Goal: Check status: Check status

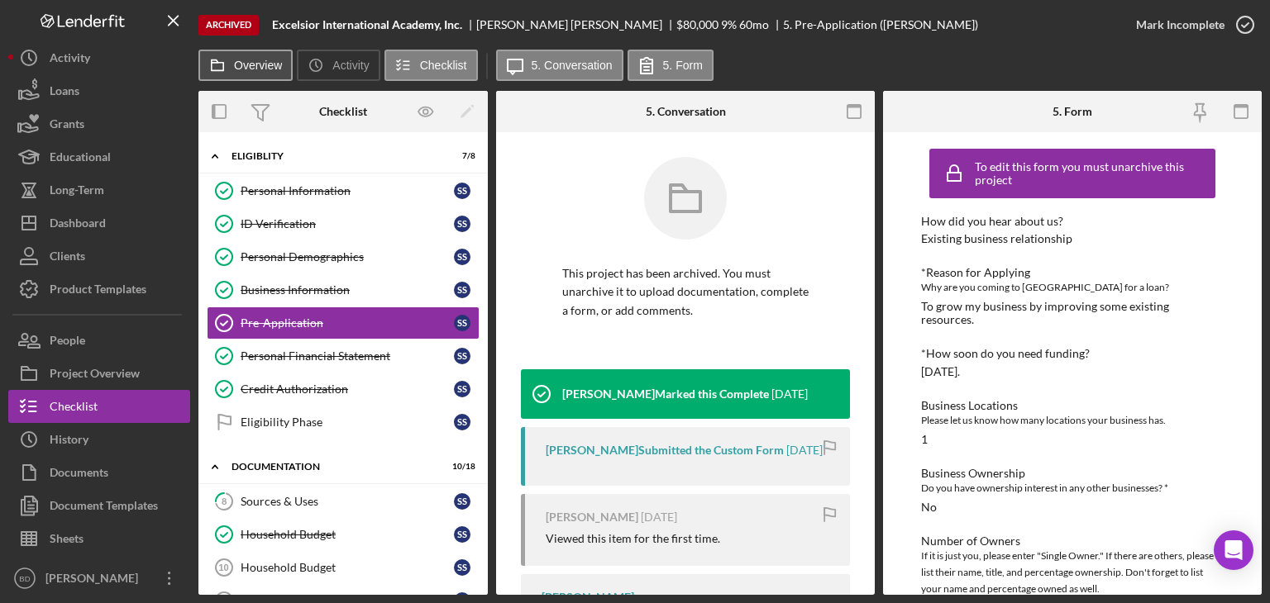
scroll to position [744, 0]
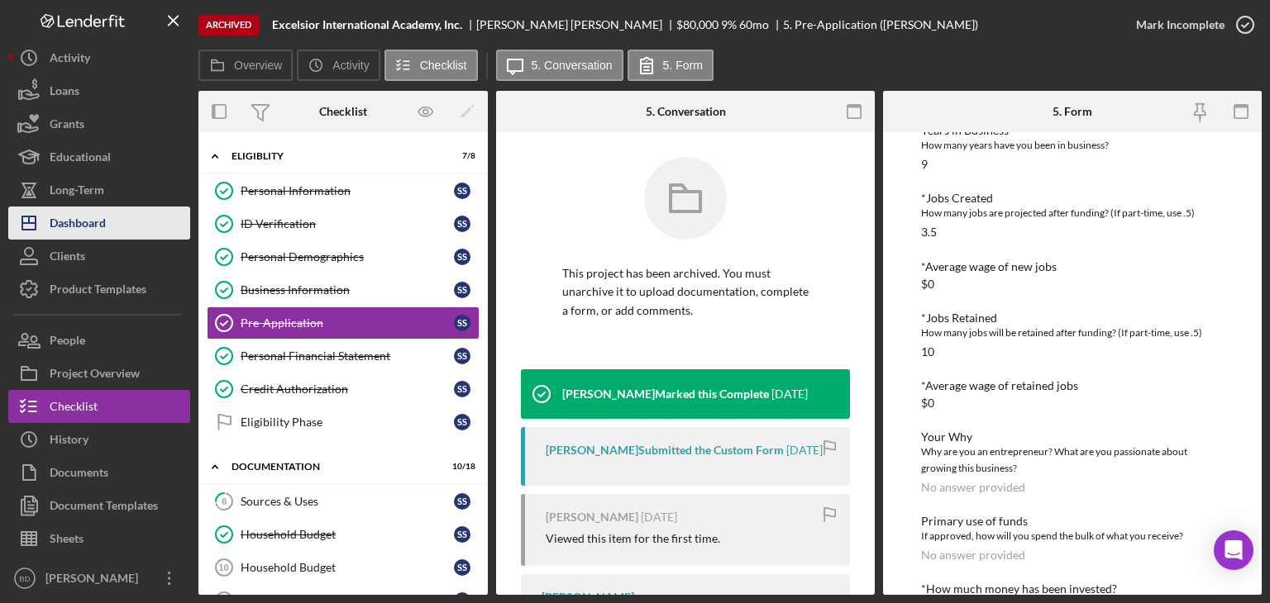
click at [97, 217] on div "Dashboard" at bounding box center [78, 225] width 56 height 37
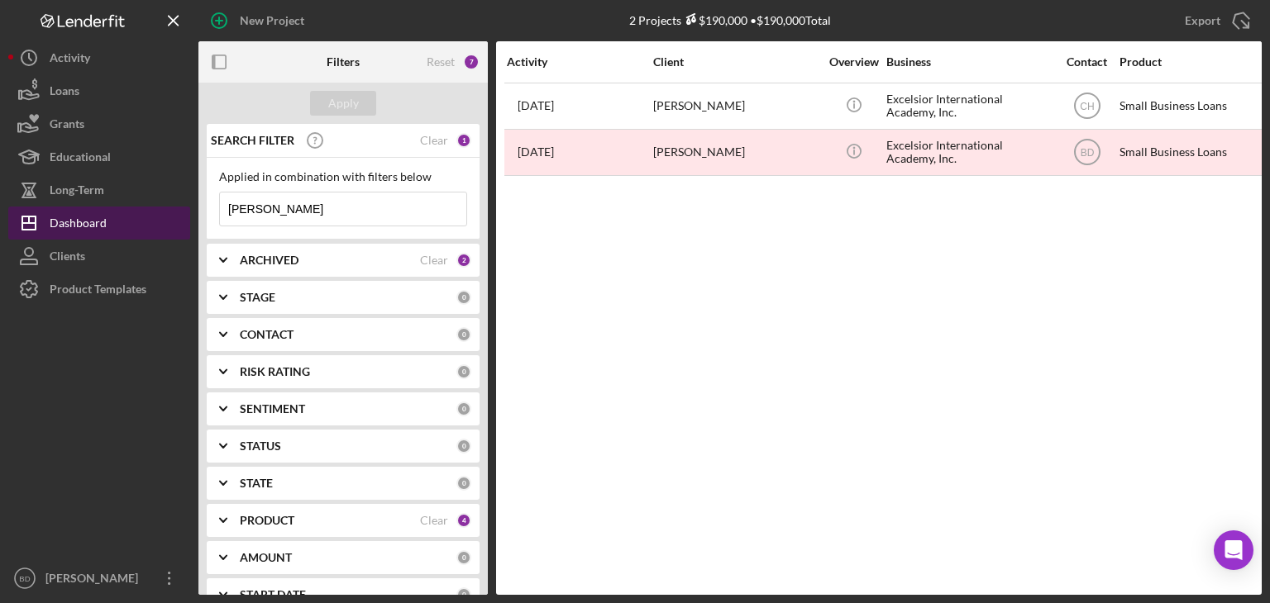
drag, startPoint x: 309, startPoint y: 207, endPoint x: 155, endPoint y: 222, distance: 155.4
click at [155, 222] on div "New Project 2 Projects $190,000 • $190,000 Total [PERSON_NAME] Export Icon/Expo…" at bounding box center [634, 297] width 1253 height 595
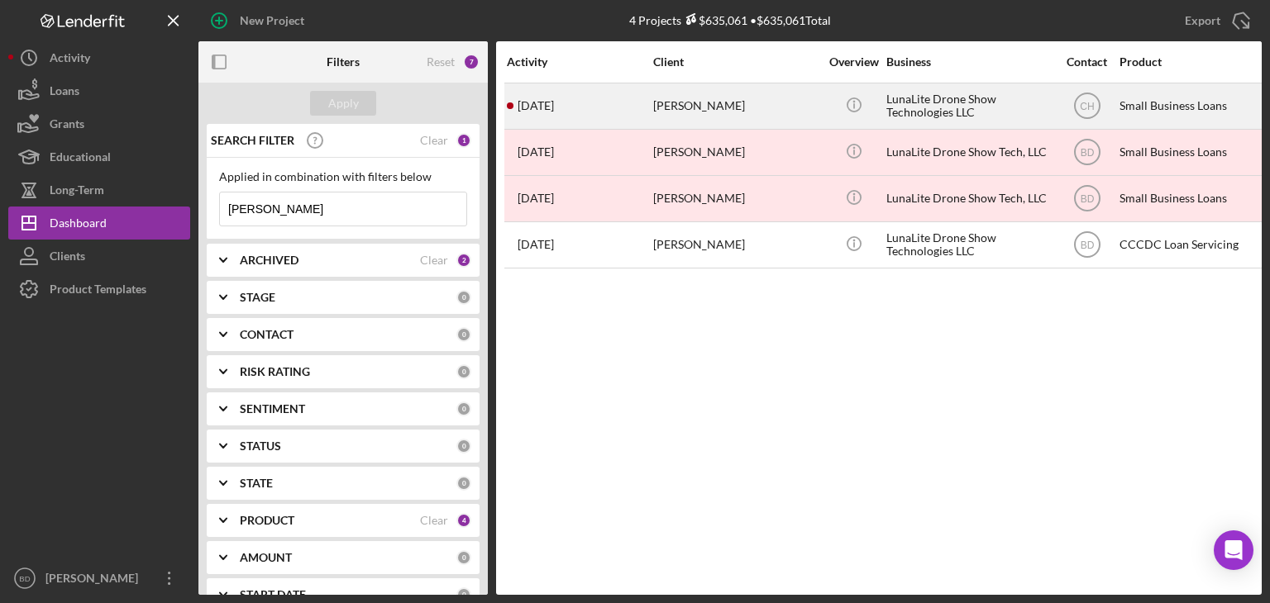
type input "[PERSON_NAME]"
click at [893, 107] on div "LunaLite Drone Show Technologies LLC" at bounding box center [968, 106] width 165 height 44
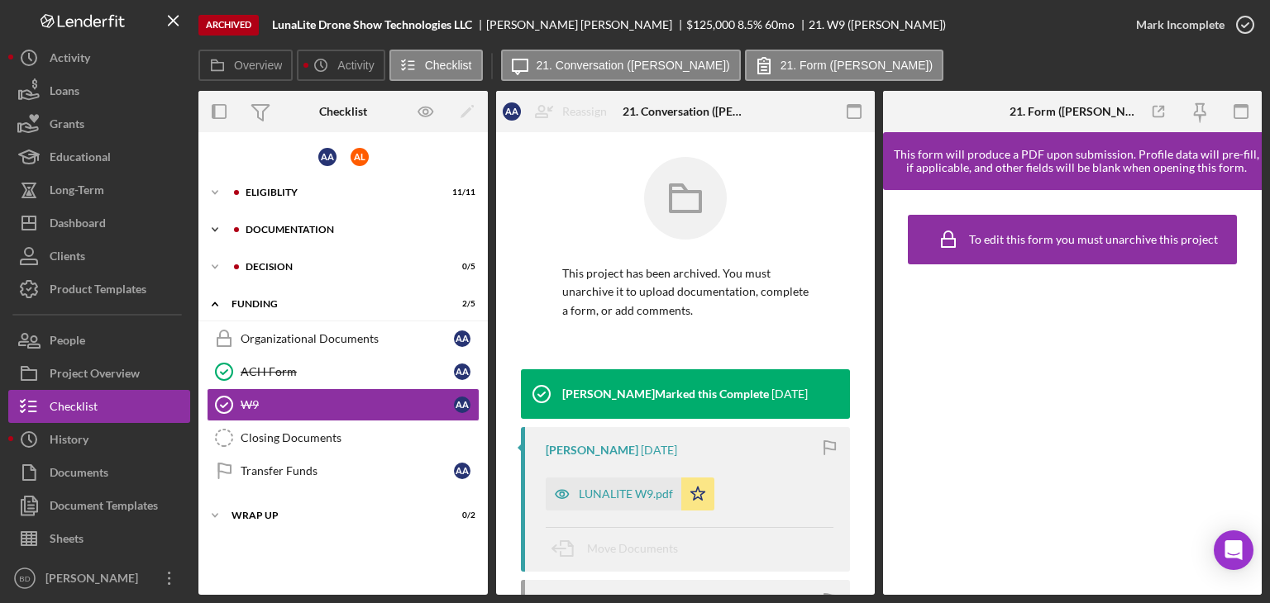
click at [298, 226] on div "Icon/Expander Documentation 13 / 23" at bounding box center [342, 229] width 289 height 33
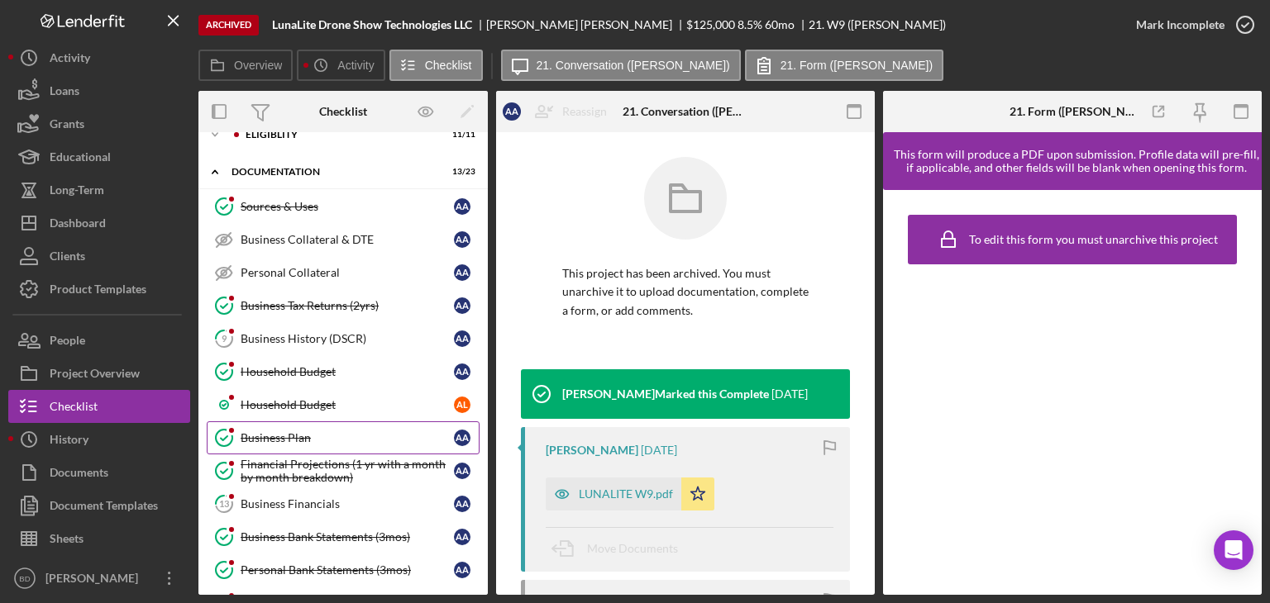
scroll to position [83, 0]
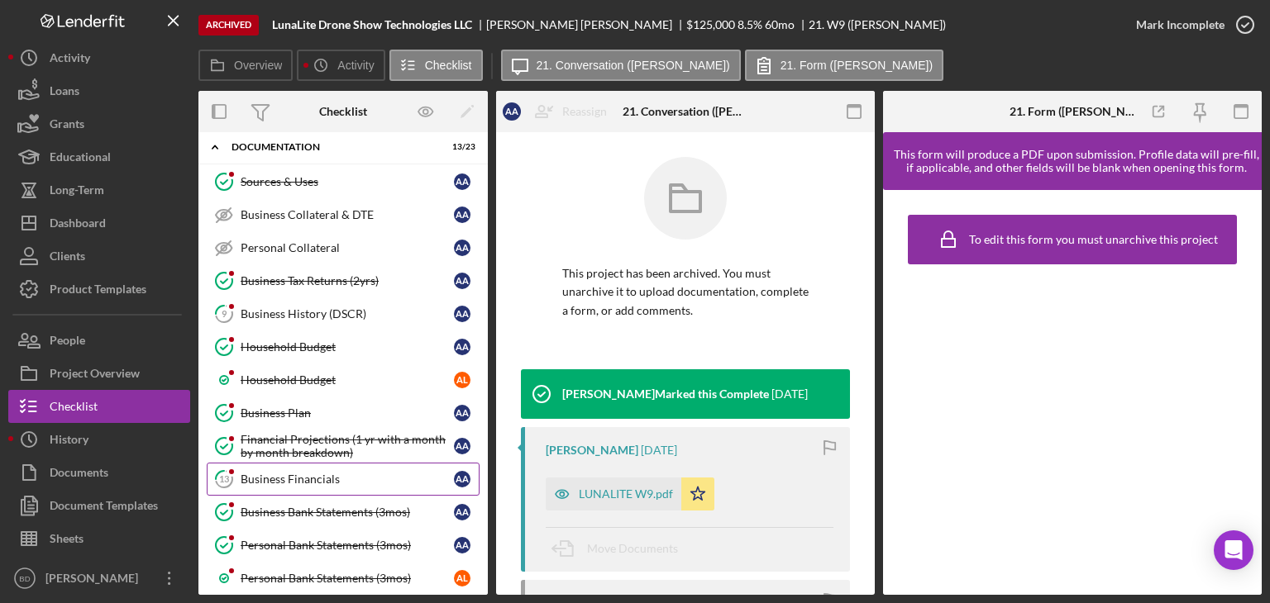
click at [313, 484] on link "13 Business Financials A A" at bounding box center [343, 479] width 273 height 33
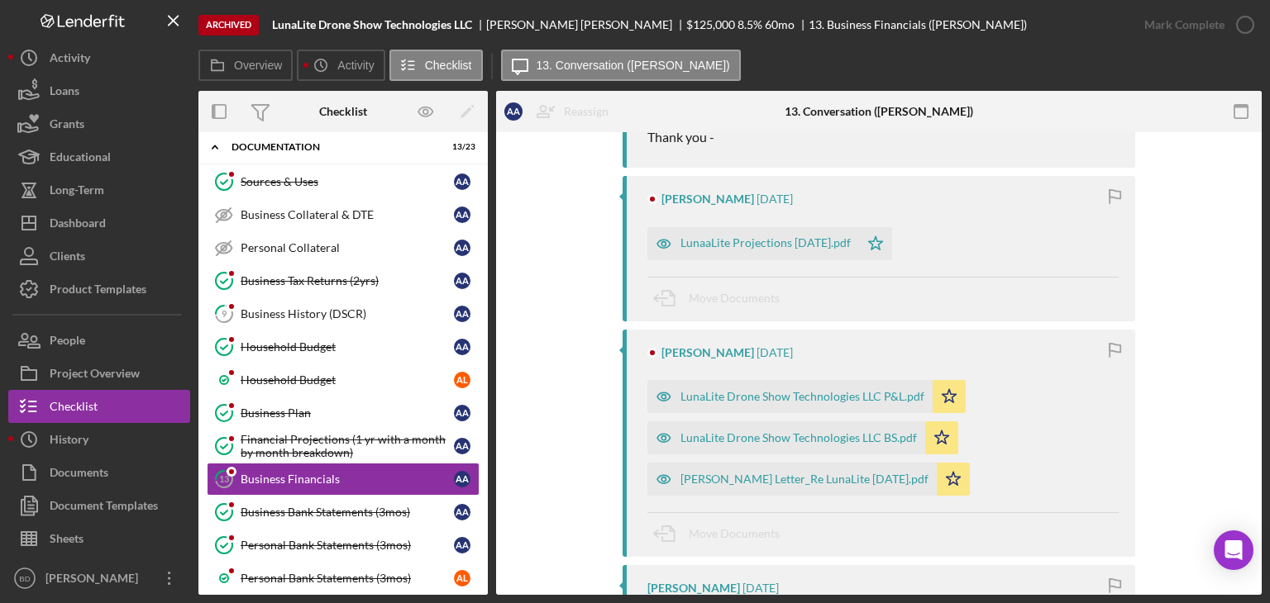
scroll to position [413, 0]
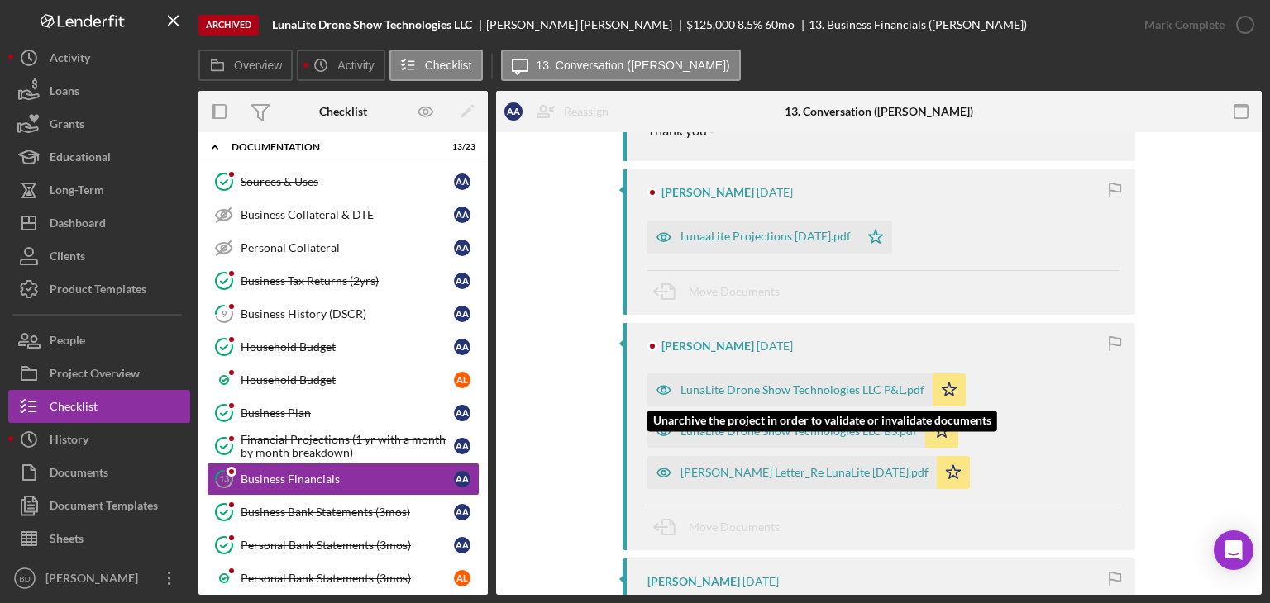
click at [665, 389] on icon "button" at bounding box center [663, 390] width 33 height 33
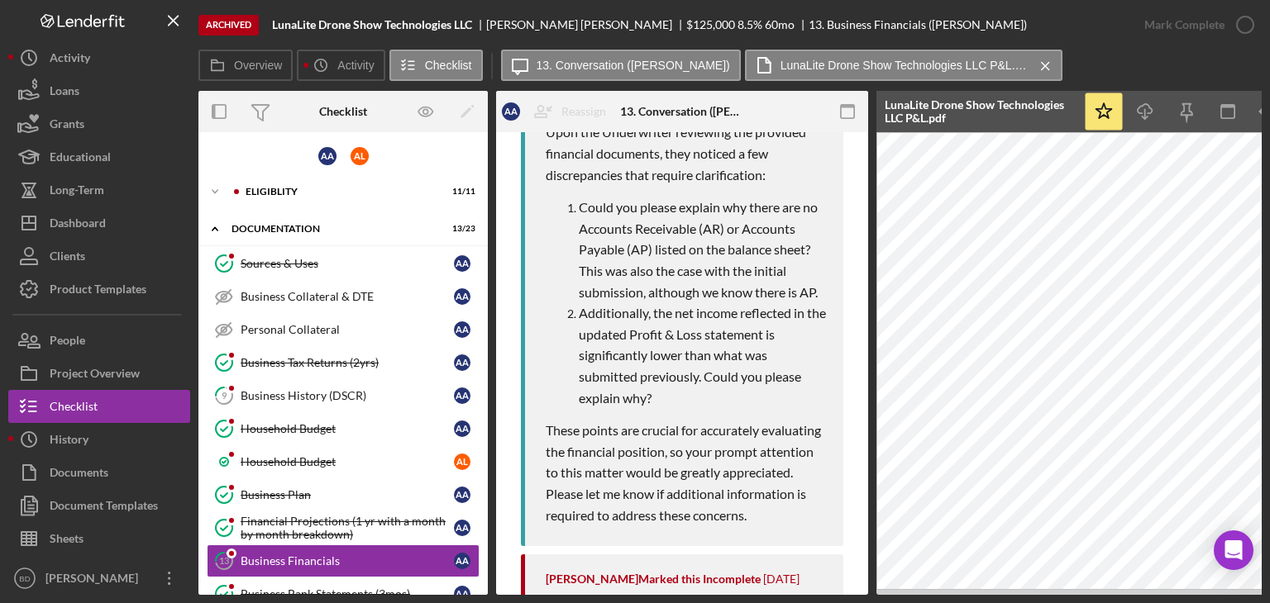
scroll to position [710, 0]
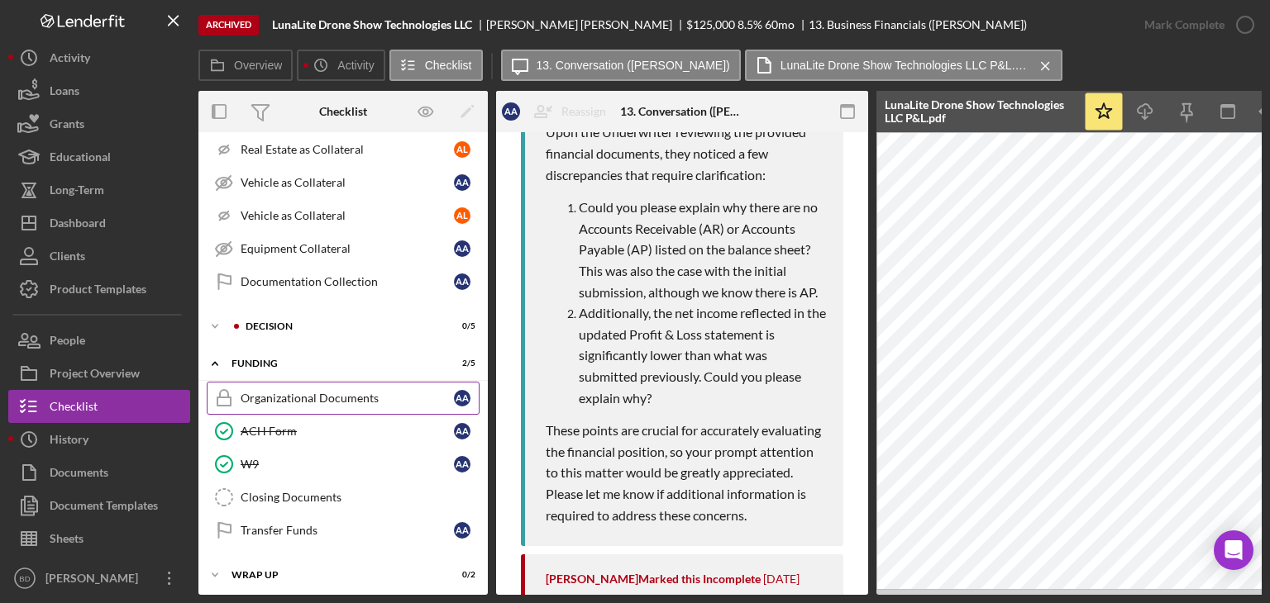
click at [318, 382] on link "Organizational Documents Organizational Documents A A" at bounding box center [343, 398] width 273 height 33
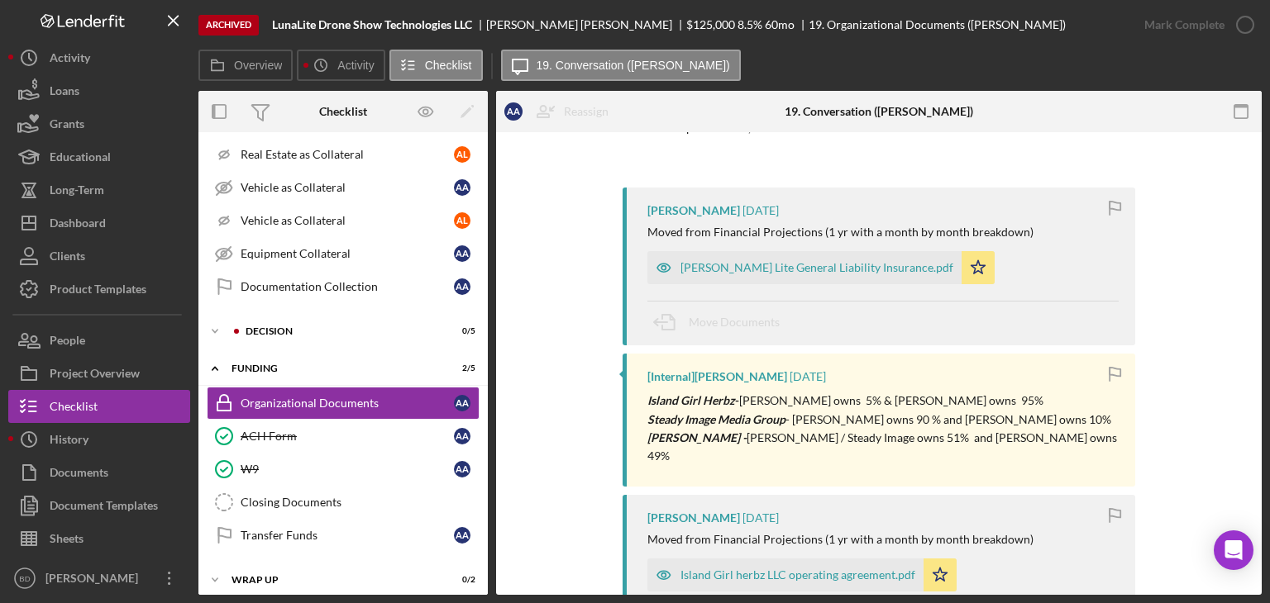
scroll to position [165, 0]
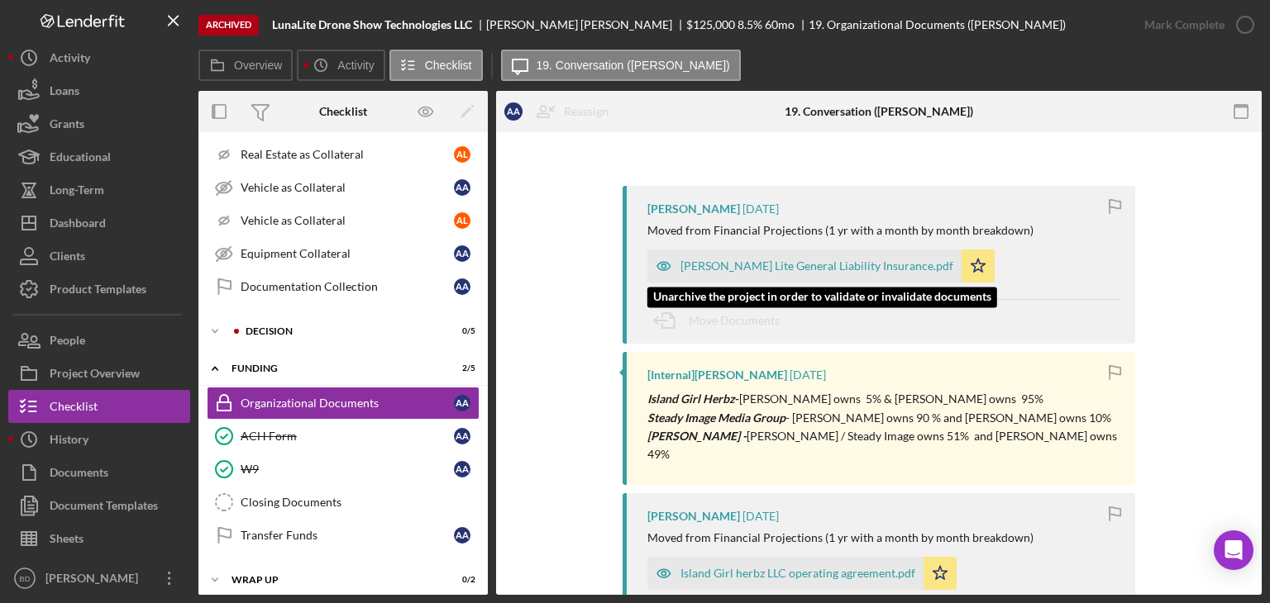
click at [667, 261] on icon "button" at bounding box center [663, 266] width 33 height 33
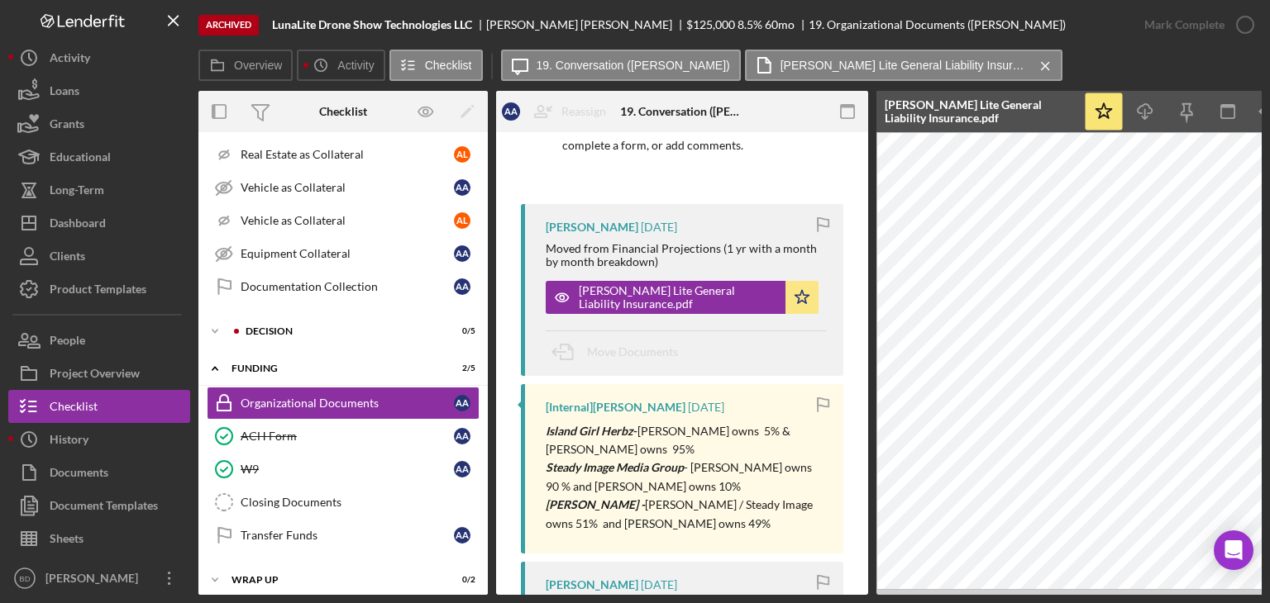
drag, startPoint x: 939, startPoint y: 596, endPoint x: 1105, endPoint y: 603, distance: 166.3
click at [1105, 603] on div "Archived LunaLite Drone Show Technologies LLC [PERSON_NAME] $125,000 8.5 % 60 m…" at bounding box center [635, 301] width 1270 height 603
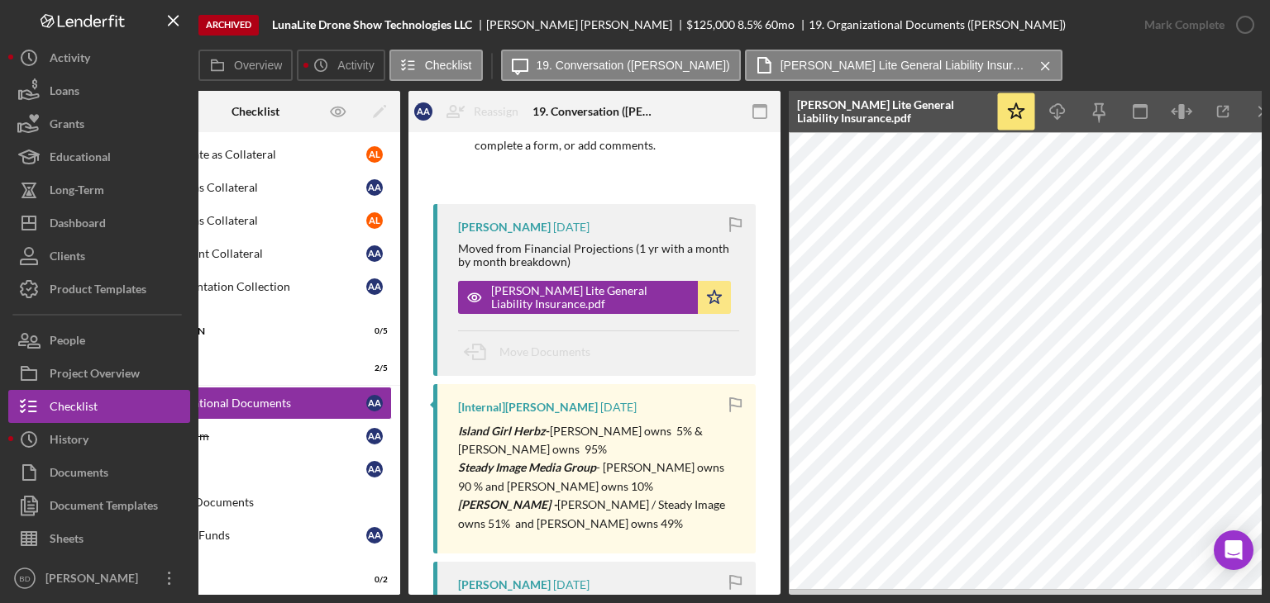
scroll to position [0, 110]
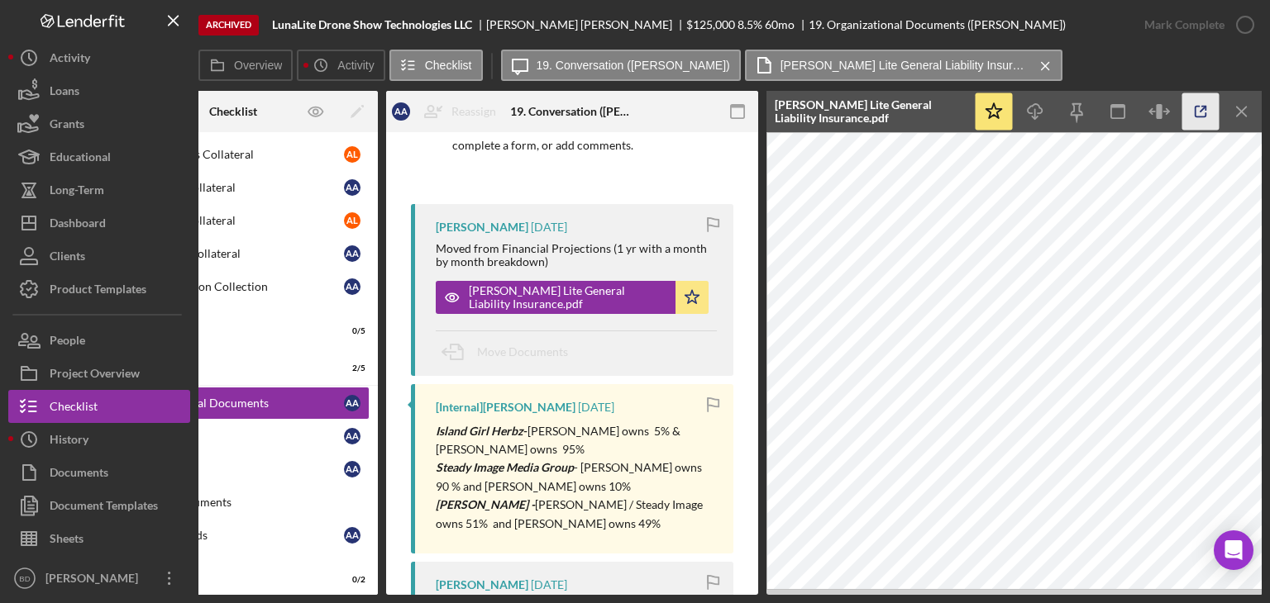
click at [1200, 109] on icon "button" at bounding box center [1200, 111] width 37 height 37
